Goal: Task Accomplishment & Management: Manage account settings

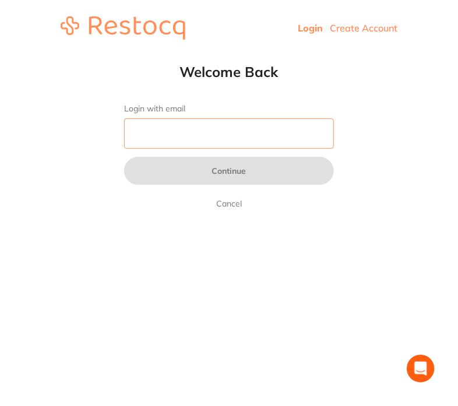
click at [220, 142] on input "Login with email" at bounding box center [229, 133] width 210 height 30
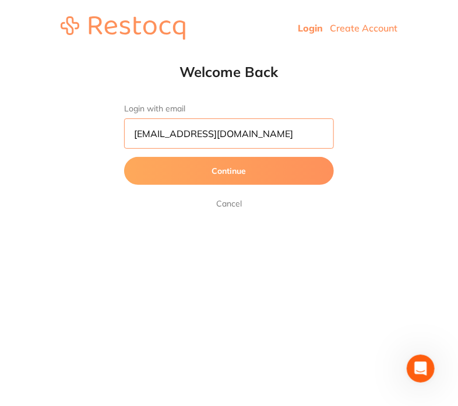
type input "[EMAIL_ADDRESS][DOMAIN_NAME]"
click at [236, 167] on button "Continue" at bounding box center [229, 171] width 210 height 28
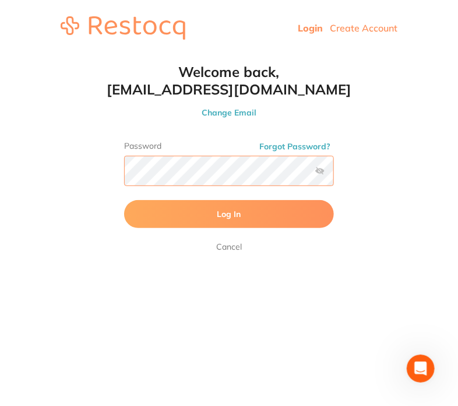
click at [124, 200] on button "Log In" at bounding box center [229, 214] width 210 height 28
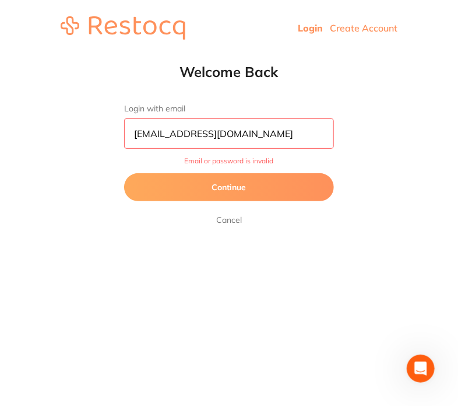
click at [265, 194] on button "Continue" at bounding box center [229, 187] width 210 height 28
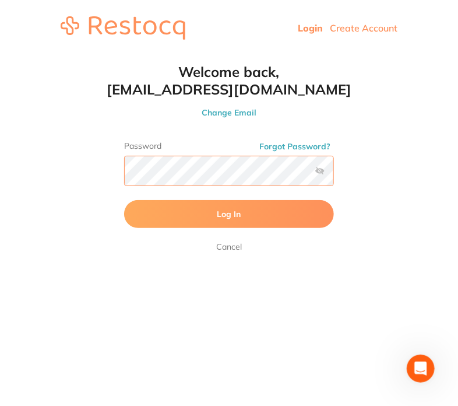
click at [117, 165] on div "Welcome back, admin@ariadentalstudio.com.au Change Email Password Forgot Passwo…" at bounding box center [229, 158] width 257 height 191
click at [222, 220] on button "Log In" at bounding box center [229, 214] width 210 height 28
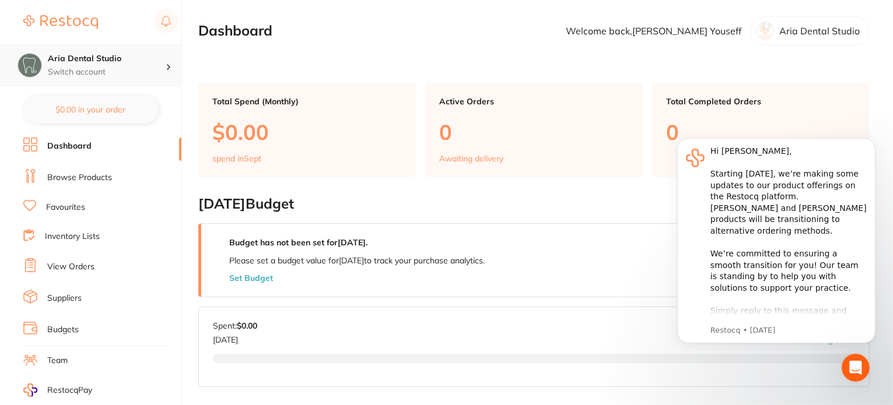
click at [161, 66] on p "Switch account" at bounding box center [107, 72] width 118 height 12
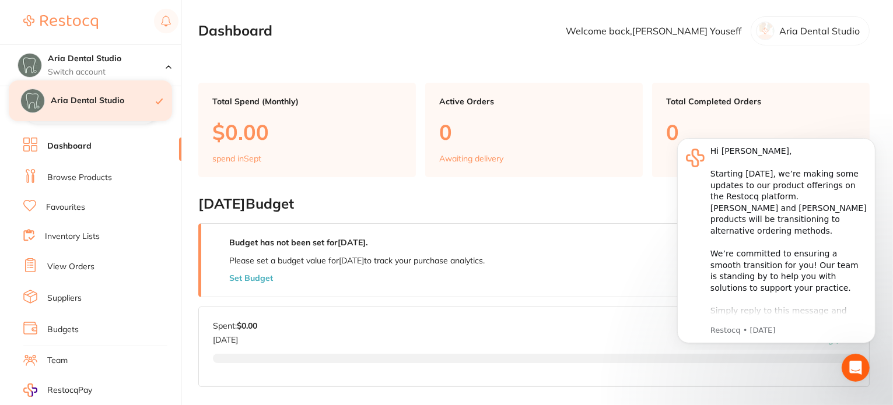
click at [134, 107] on div "Aria Dental Studio" at bounding box center [90, 100] width 163 height 41
